Goal: Task Accomplishment & Management: Use online tool/utility

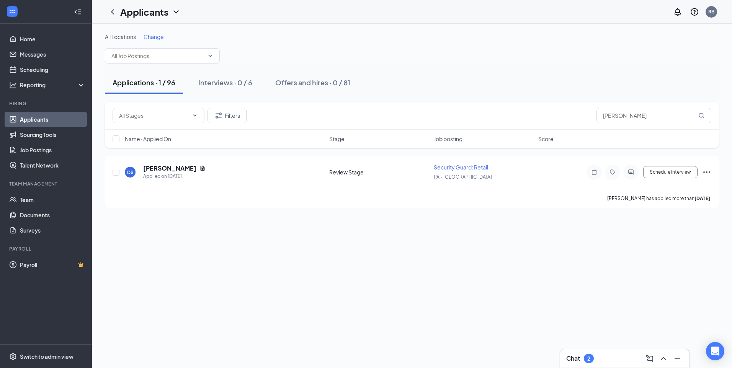
click at [599, 352] on div "Chat 2" at bounding box center [624, 359] width 129 height 18
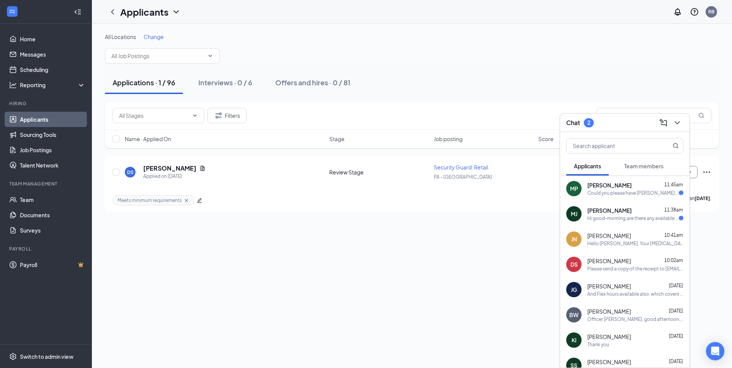
click at [643, 200] on div "MP [PERSON_NAME] 11:45am Could you please have [PERSON_NAME] give me a call asa…" at bounding box center [624, 188] width 129 height 25
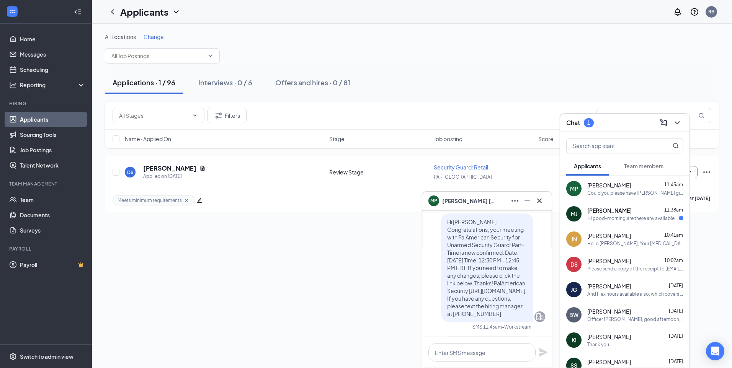
scroll to position [-61, 0]
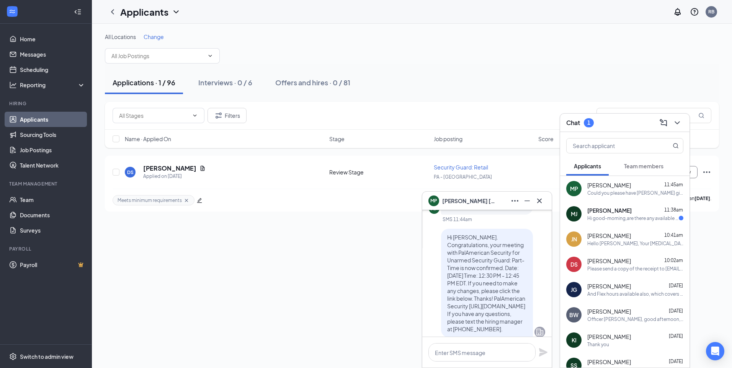
click at [612, 211] on span "[PERSON_NAME]" at bounding box center [609, 211] width 44 height 8
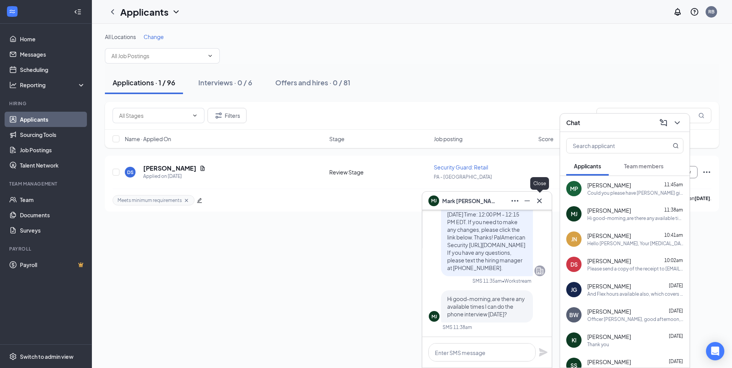
click at [540, 199] on icon "Cross" at bounding box center [539, 200] width 9 height 9
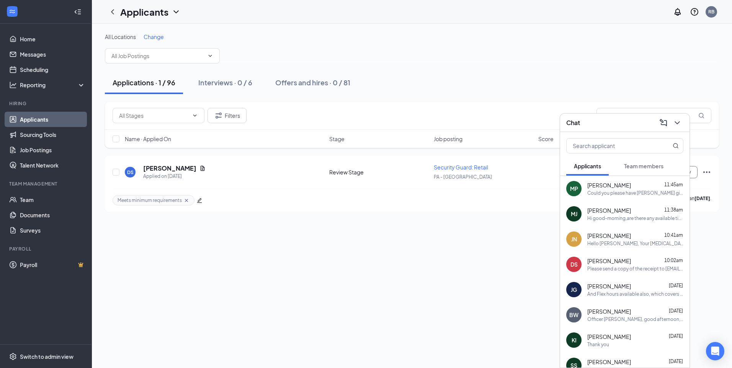
click at [528, 302] on div "All Locations Change Applications · 1 / 96 Interviews · 0 / 6 Offers and hires …" at bounding box center [412, 196] width 640 height 345
click at [602, 191] on div "Could you please have [PERSON_NAME] give me a call asap please. Thank you" at bounding box center [635, 193] width 96 height 7
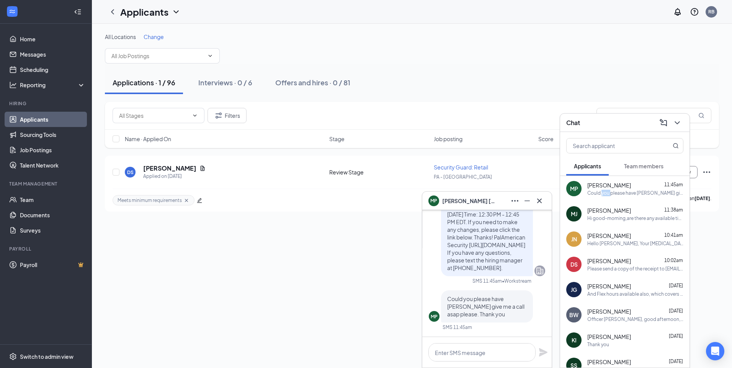
click at [602, 191] on div "Could you please have [PERSON_NAME] give me a call asap please. Thank you" at bounding box center [635, 193] width 96 height 7
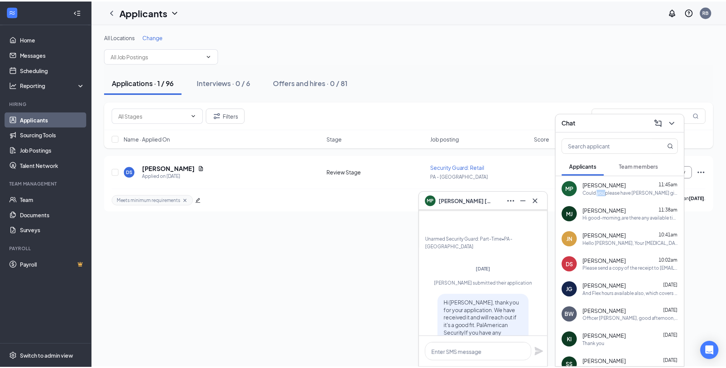
scroll to position [-649, 0]
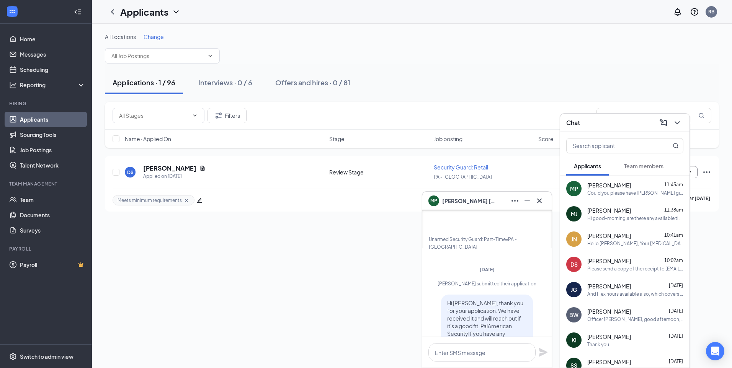
click at [595, 182] on span "[PERSON_NAME]" at bounding box center [609, 186] width 44 height 8
click at [497, 91] on div "Applications · 1 / 96 Interviews · 0 / 6 Offers and hires · 0 / 81" at bounding box center [412, 82] width 614 height 23
click at [681, 122] on icon "ChevronDown" at bounding box center [677, 122] width 9 height 9
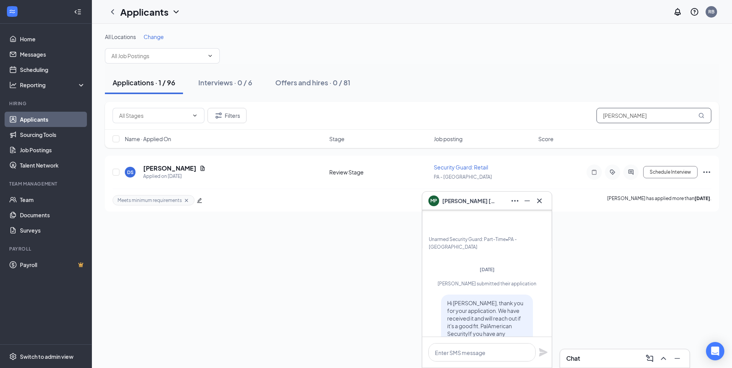
click at [656, 116] on input "[PERSON_NAME]" at bounding box center [654, 115] width 115 height 15
type input "s"
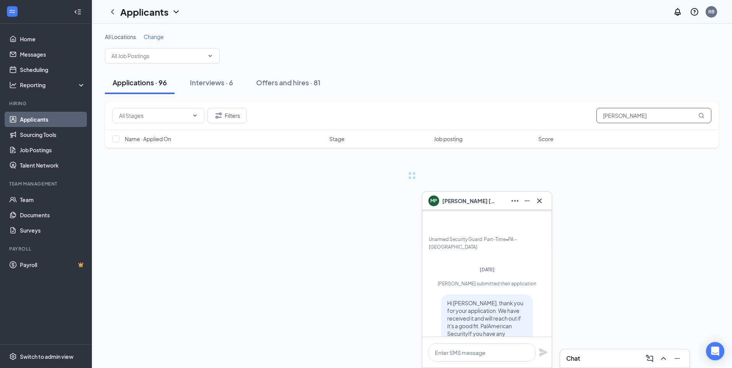
type input "[PERSON_NAME]"
click at [539, 203] on icon "Cross" at bounding box center [539, 200] width 9 height 9
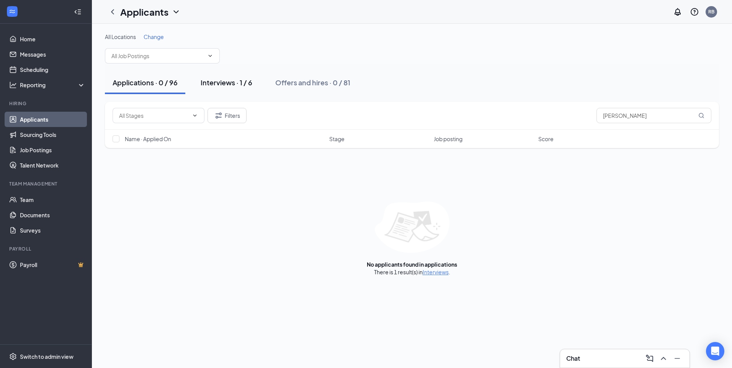
click at [236, 82] on div "Interviews · 1 / 6" at bounding box center [227, 83] width 52 height 10
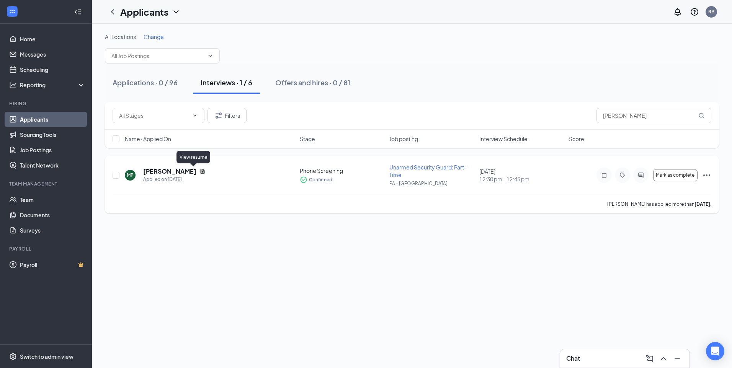
click at [200, 172] on icon "Document" at bounding box center [203, 171] width 6 height 6
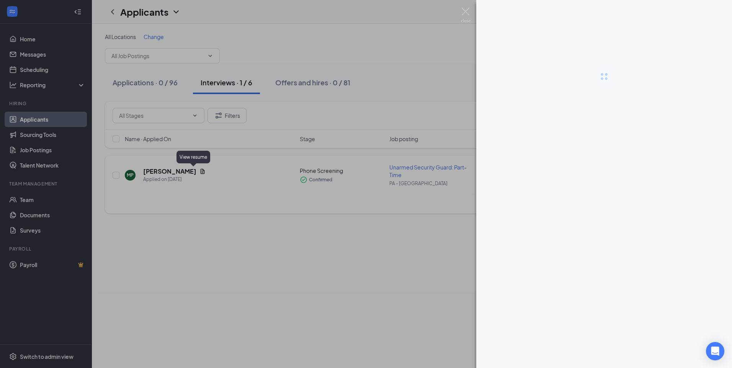
click at [196, 172] on div at bounding box center [366, 184] width 732 height 368
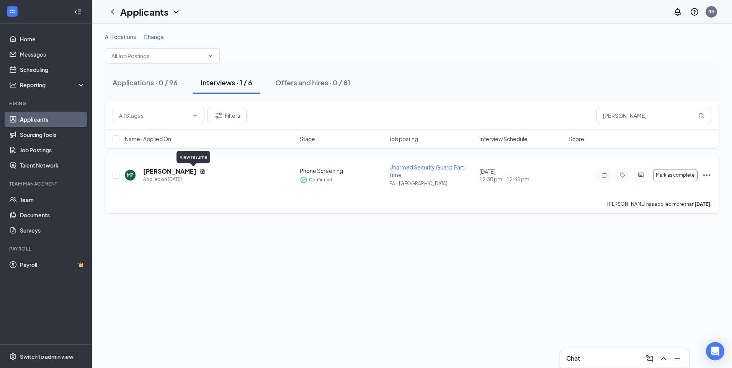
click at [200, 173] on icon "Document" at bounding box center [203, 171] width 6 height 6
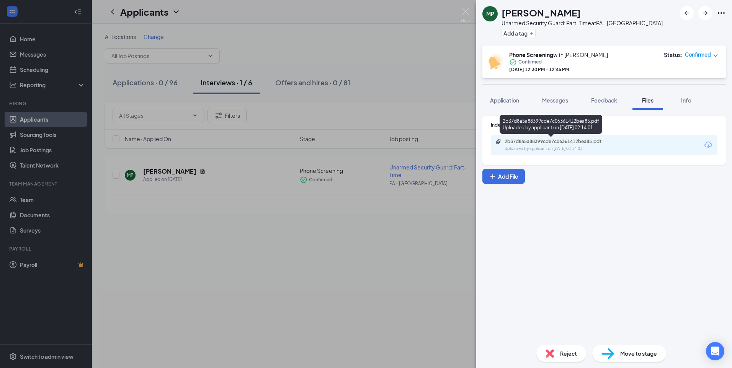
click at [560, 144] on div "2b37d8a5a88399cde7c06361412bea85.pdf" at bounding box center [558, 142] width 107 height 6
click at [466, 6] on div "MP [PERSON_NAME] Unarmed Security Guard: Part-Time at [GEOGRAPHIC_DATA] - [GEOG…" at bounding box center [366, 184] width 732 height 368
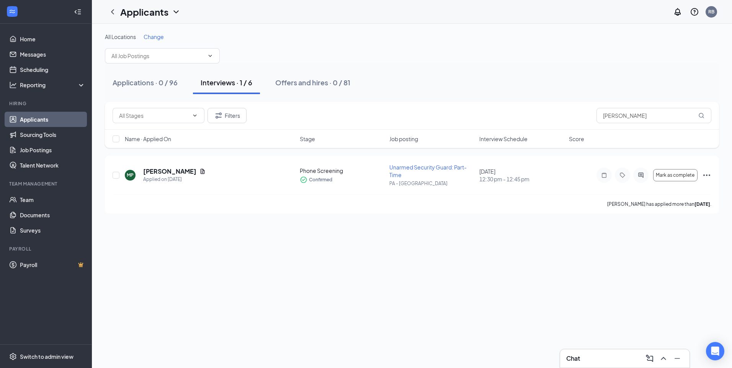
click at [599, 349] on div "All Locations Change Applications · 0 / 96 Interviews · 1 / 6 Offers and hires …" at bounding box center [412, 196] width 640 height 345
click at [597, 364] on div "Chat" at bounding box center [624, 359] width 117 height 12
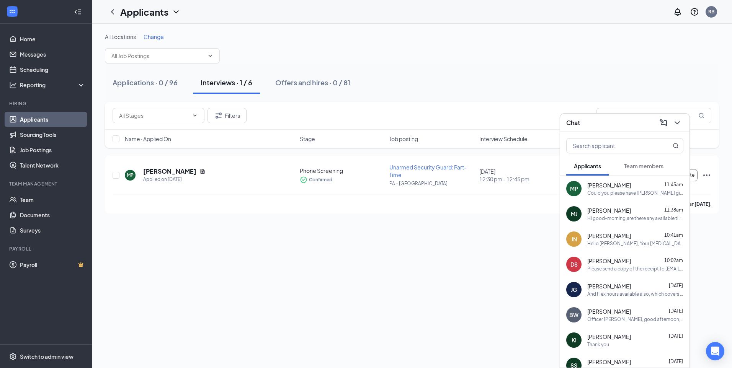
click at [175, 12] on icon "ChevronDown" at bounding box center [176, 11] width 9 height 9
click at [160, 29] on link "Applicants" at bounding box center [166, 33] width 83 height 8
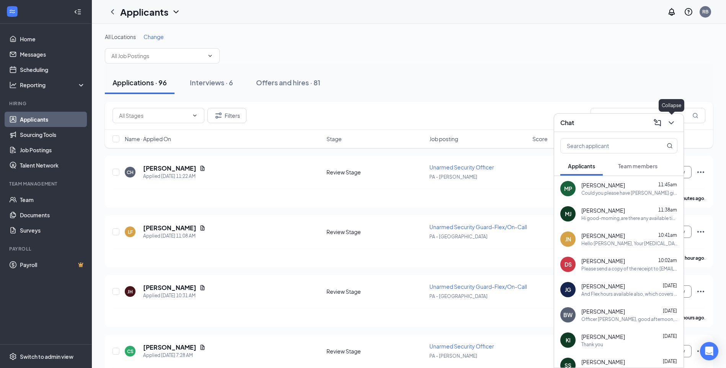
click at [674, 123] on icon "ChevronDown" at bounding box center [671, 122] width 9 height 9
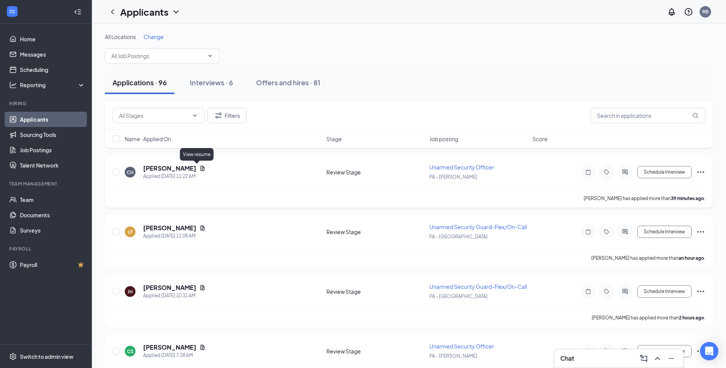
click at [201, 170] on icon "Document" at bounding box center [203, 168] width 4 height 5
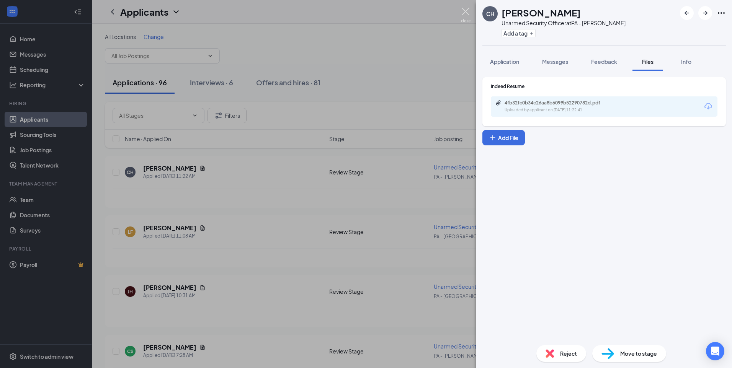
click at [465, 11] on img at bounding box center [466, 15] width 10 height 15
